Goal: Navigation & Orientation: Find specific page/section

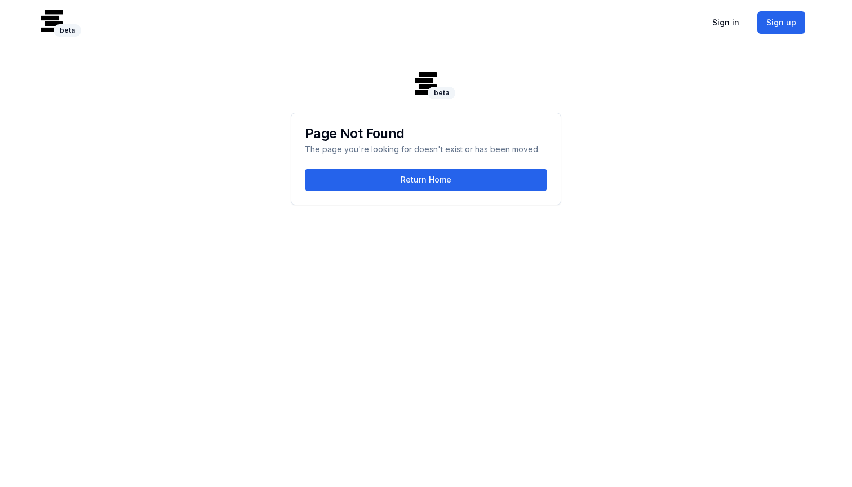
scroll to position [45, 0]
click at [58, 20] on img at bounding box center [52, 21] width 23 height 23
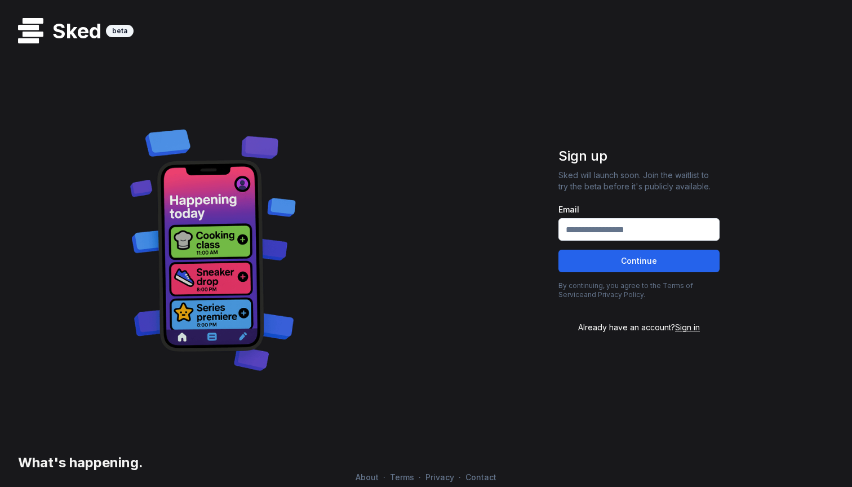
click at [351, 474] on span "About" at bounding box center [367, 477] width 32 height 10
click at [367, 479] on span "About" at bounding box center [367, 477] width 32 height 10
click at [360, 476] on span "About" at bounding box center [367, 477] width 32 height 10
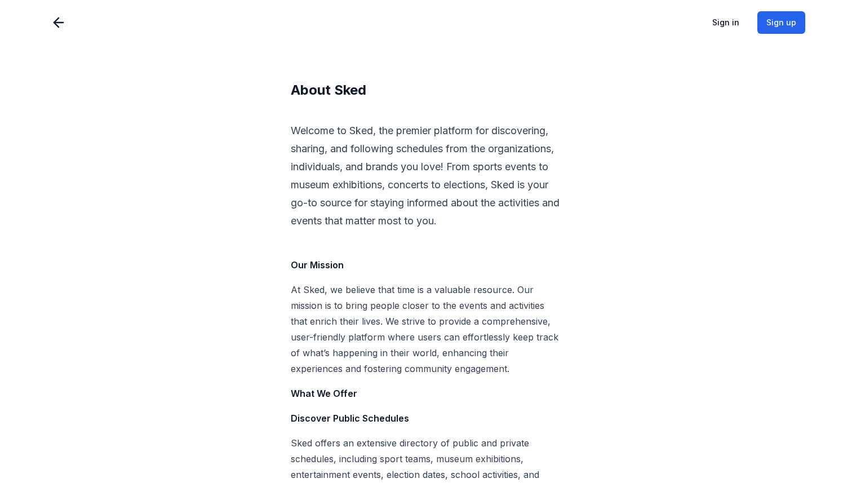
click at [57, 23] on icon at bounding box center [58, 23] width 9 height 0
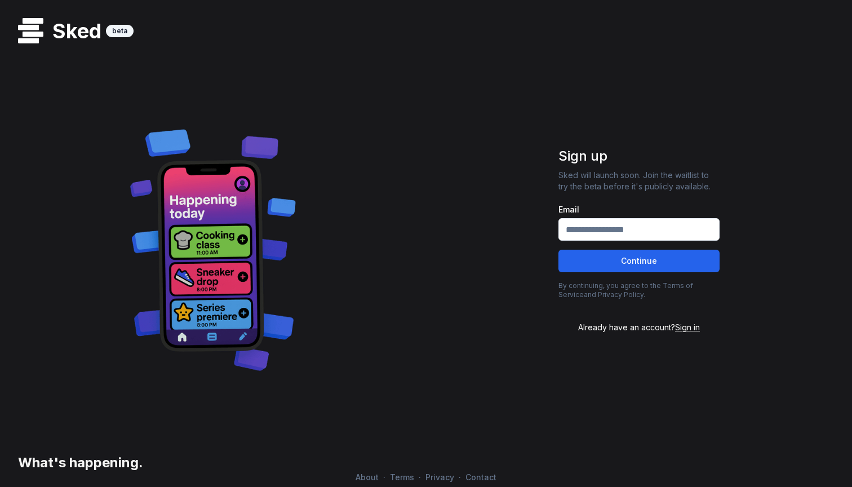
click at [434, 477] on span "Privacy" at bounding box center [440, 477] width 38 height 10
